Goal: Task Accomplishment & Management: Complete application form

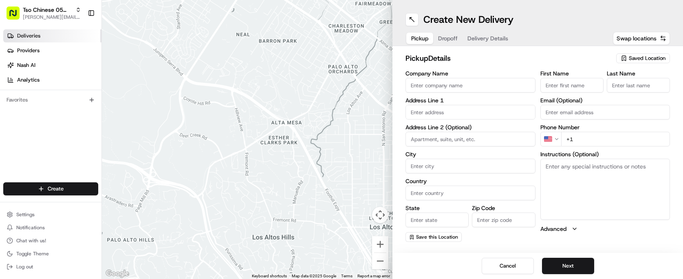
click at [58, 40] on link "Deliveries" at bounding box center [52, 35] width 98 height 13
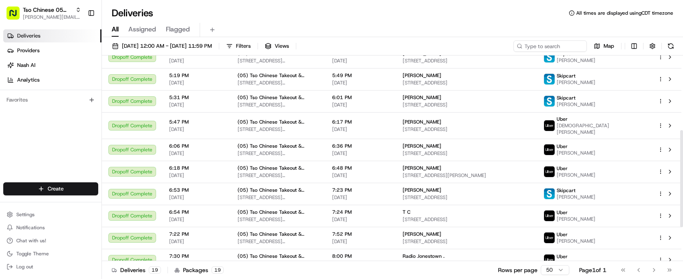
scroll to position [147, 0]
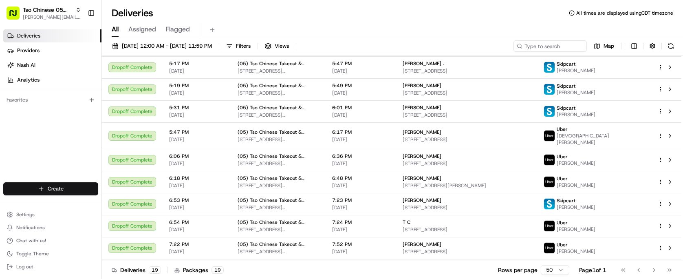
click at [71, 191] on html "Tso Chinese 05 Menchaca [EMAIL_ADDRESS][DOMAIN_NAME] Toggle Sidebar Deliveries …" at bounding box center [341, 139] width 683 height 279
click at [130, 197] on link "Delivery" at bounding box center [147, 203] width 91 height 15
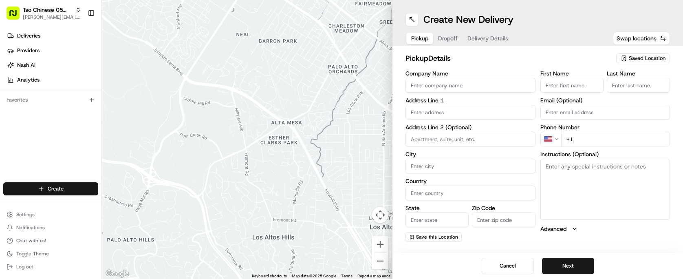
click at [646, 60] on span "Saved Location" at bounding box center [647, 58] width 37 height 7
click at [628, 92] on span "(05) Tso Chinese Takeout & Delivery (05)" at bounding box center [629, 88] width 100 height 7
type input "(05) Tso Chinese Takeout & Delivery"
type input "[STREET_ADDRESS][PERSON_NAME]"
type input "Ste 100"
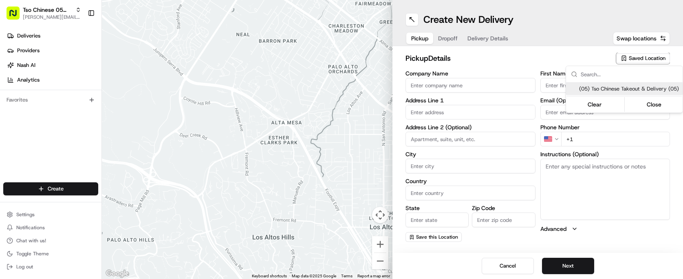
type input "Austin"
type input "US"
type input "[GEOGRAPHIC_DATA]"
type input "78748"
type input "Tso Chinese"
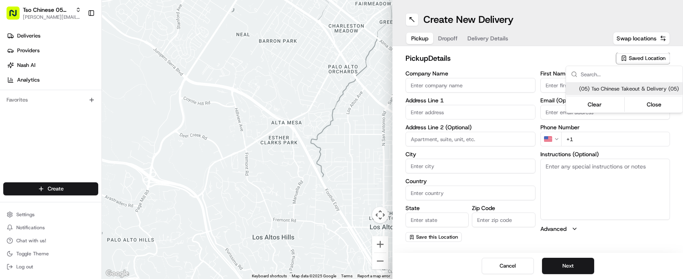
type input "[PERSON_NAME] Manager"
type input "[EMAIL_ADDRESS][DOMAIN_NAME]"
type input "[PHONE_NUMBER]"
type textarea "Submit a picture displaying address & food as Proof of Delivery. Envía una foto…"
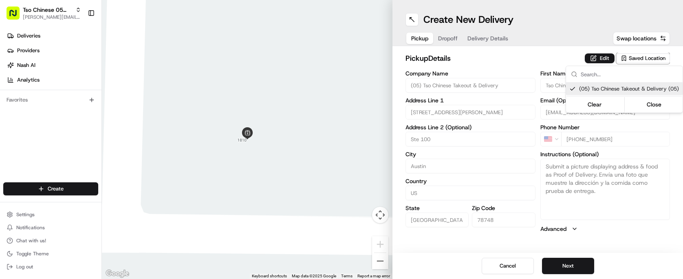
click at [568, 264] on html "Tso Chinese 05 Menchaca [EMAIL_ADDRESS][DOMAIN_NAME] Toggle Sidebar Deliveries …" at bounding box center [341, 139] width 683 height 279
click at [570, 269] on button "Next" at bounding box center [568, 265] width 52 height 16
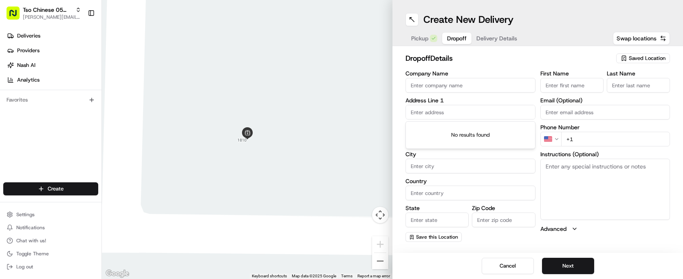
click at [473, 112] on input "text" at bounding box center [470, 112] width 130 height 15
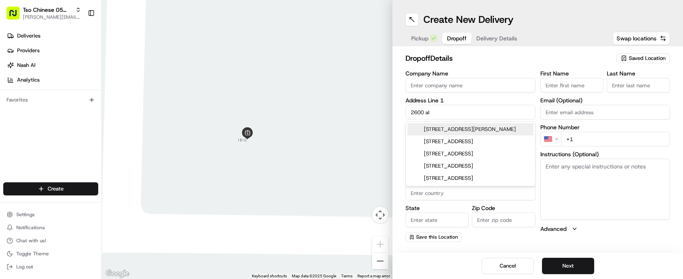
click at [500, 128] on div "[STREET_ADDRESS][PERSON_NAME]" at bounding box center [470, 129] width 126 height 12
type input "[STREET_ADDRESS][PERSON_NAME]"
type input "Austin"
type input "[GEOGRAPHIC_DATA]"
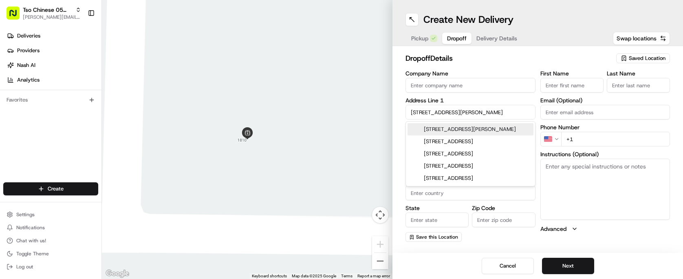
type input "78748"
type input "[STREET_ADDRESS][PERSON_NAME]"
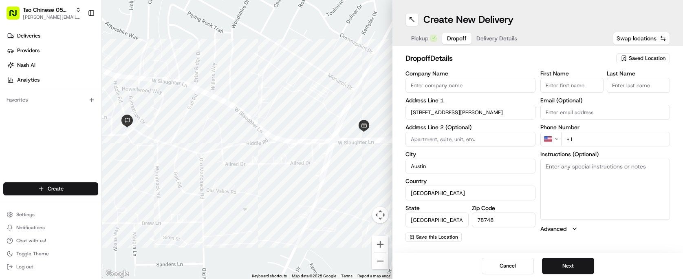
click at [582, 144] on input "+1" at bounding box center [615, 139] width 109 height 15
type input "[PHONE_NUMBER]"
click at [484, 87] on input "Company Name" at bounding box center [470, 85] width 130 height 15
type input "[PERSON_NAME]"
click at [555, 89] on input "First Name" at bounding box center [571, 85] width 63 height 15
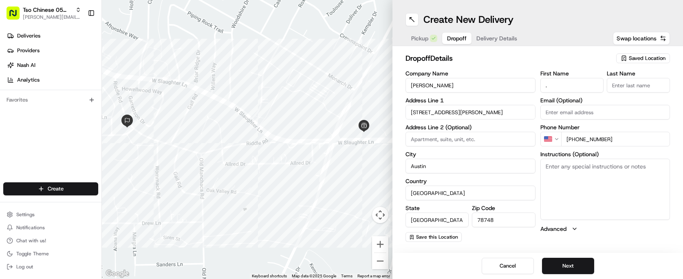
type input "."
click at [615, 88] on input "Last Name" at bounding box center [638, 85] width 63 height 15
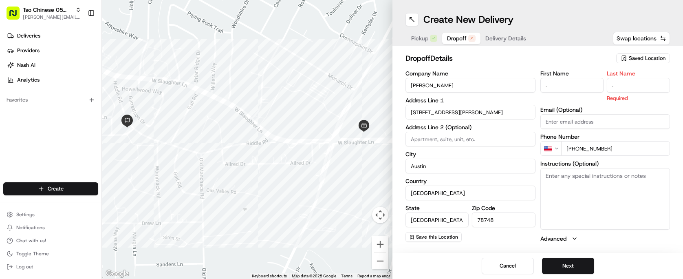
type input "."
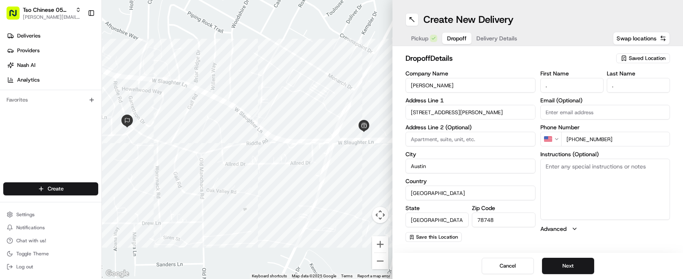
click at [622, 226] on div "First Name . Last Name . Email (Optional) Phone Number US [PHONE_NUMBER] Instru…" at bounding box center [605, 155] width 130 height 171
click at [574, 268] on button "Next" at bounding box center [568, 265] width 52 height 16
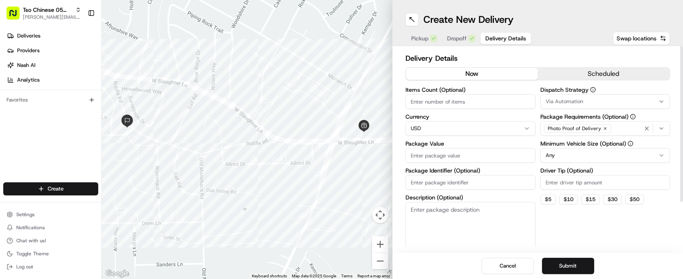
click at [434, 101] on input "Items Count (Optional)" at bounding box center [470, 101] width 130 height 15
type input "1"
click at [433, 159] on input "Package Value" at bounding box center [470, 155] width 130 height 15
type input "1"
click at [432, 176] on input "Package Identifier (Optional)" at bounding box center [470, 182] width 130 height 15
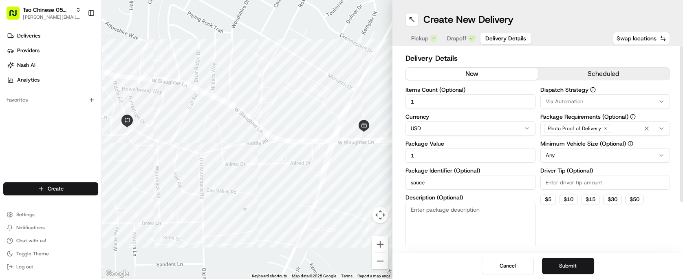
type input "sauce"
click at [563, 186] on input "Driver Tip (Optional)" at bounding box center [605, 182] width 130 height 15
type input "2.00"
click at [581, 152] on html "Tso Chinese 05 Menchaca [EMAIL_ADDRESS][DOMAIN_NAME] Toggle Sidebar Deliveries …" at bounding box center [341, 139] width 683 height 279
click at [589, 104] on div "Via Automation" at bounding box center [605, 101] width 126 height 7
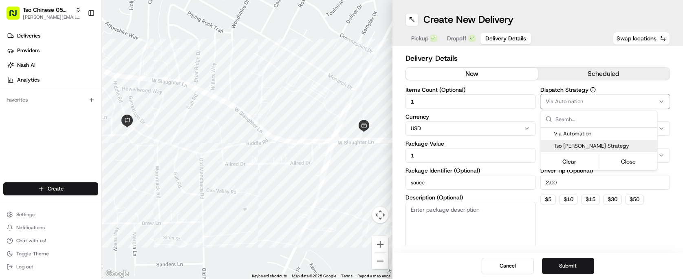
click at [584, 144] on span "Tso [PERSON_NAME] Strategy" at bounding box center [604, 145] width 100 height 7
click at [571, 251] on html "Tso Chinese 05 Menchaca [EMAIL_ADDRESS][DOMAIN_NAME] Toggle Sidebar Deliveries …" at bounding box center [341, 139] width 683 height 279
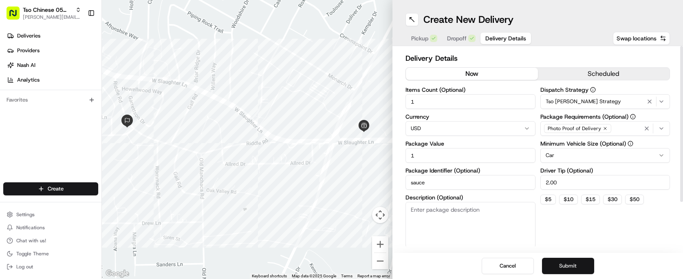
click at [572, 265] on button "Submit" at bounding box center [568, 265] width 52 height 16
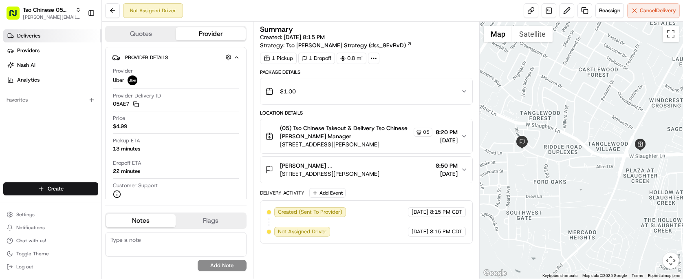
click at [43, 40] on link "Deliveries" at bounding box center [52, 35] width 98 height 13
